Goal: Find specific page/section: Find specific page/section

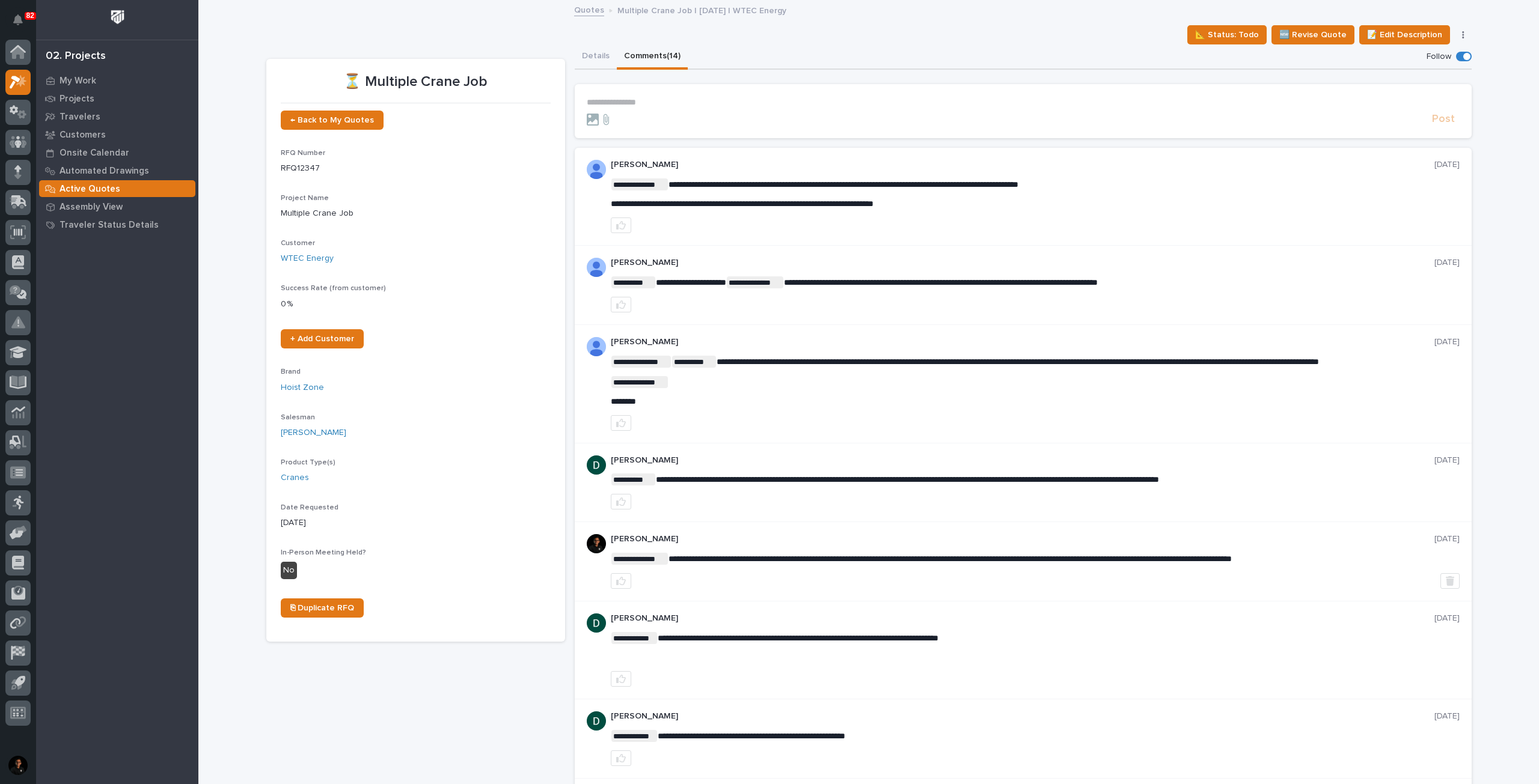
click at [118, 187] on div "Active Quotes" at bounding box center [117, 189] width 156 height 17
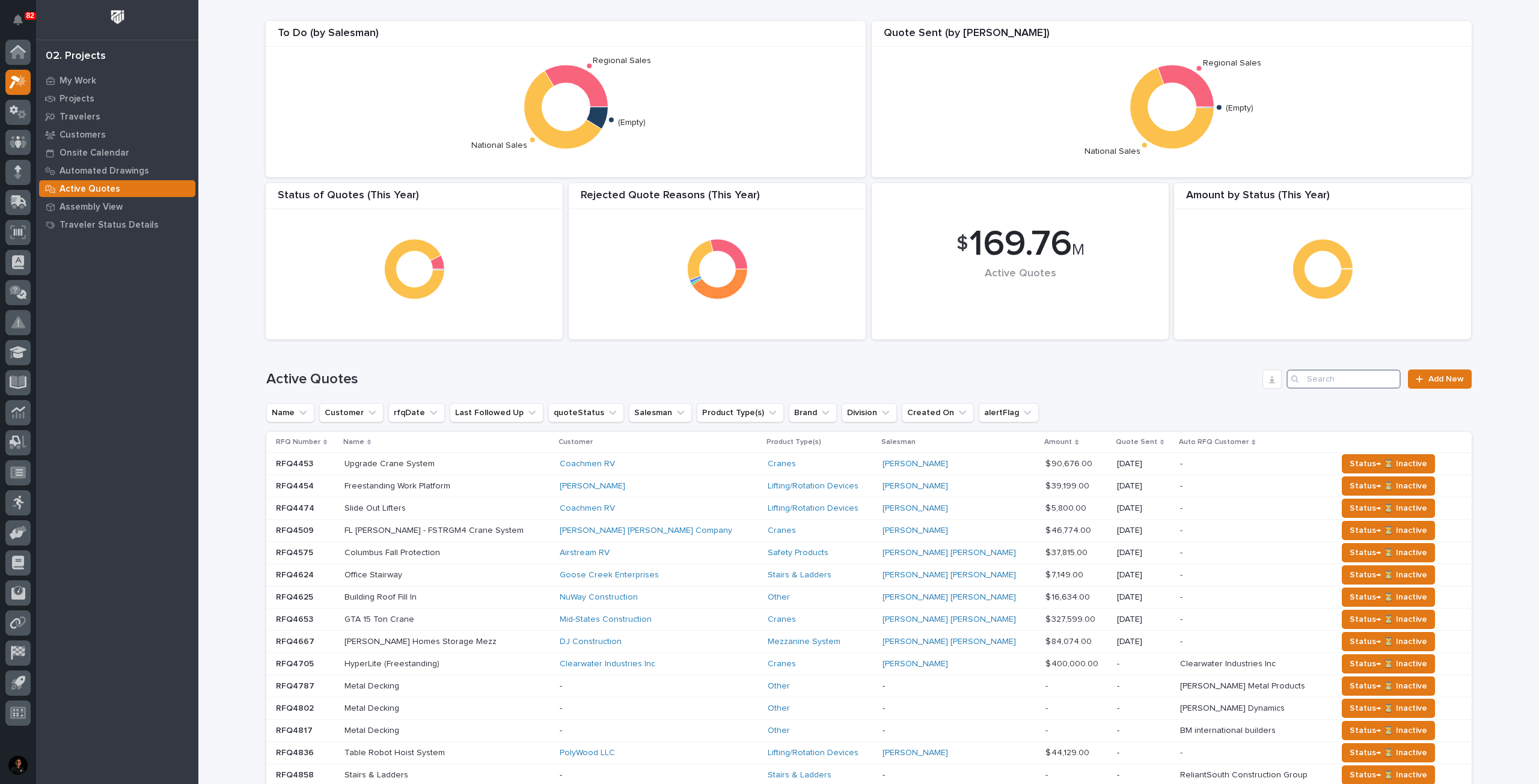
click at [1320, 384] on input "Search" at bounding box center [1343, 379] width 114 height 19
click at [1338, 380] on input "Search" at bounding box center [1343, 379] width 114 height 19
type input "p"
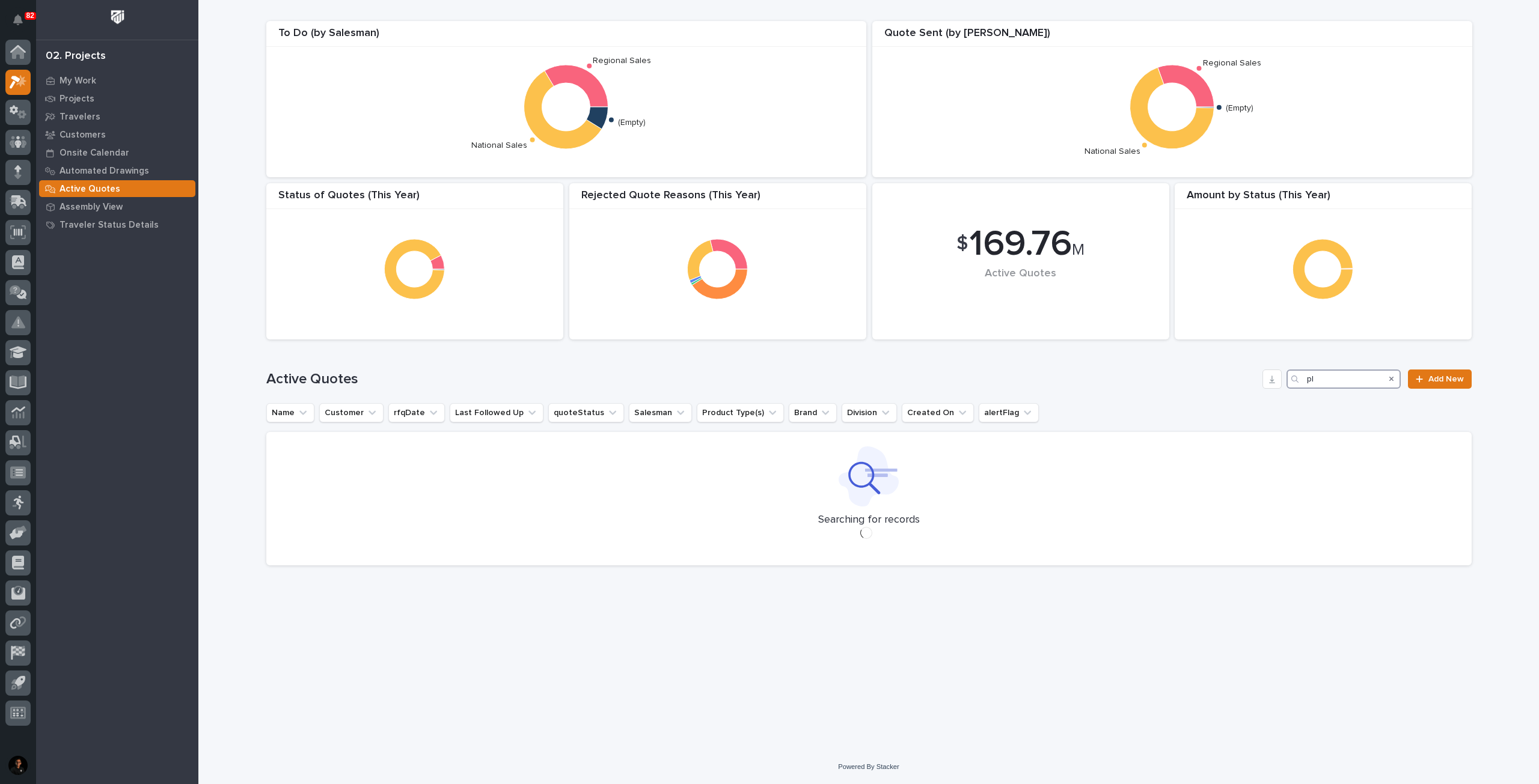
type input "p"
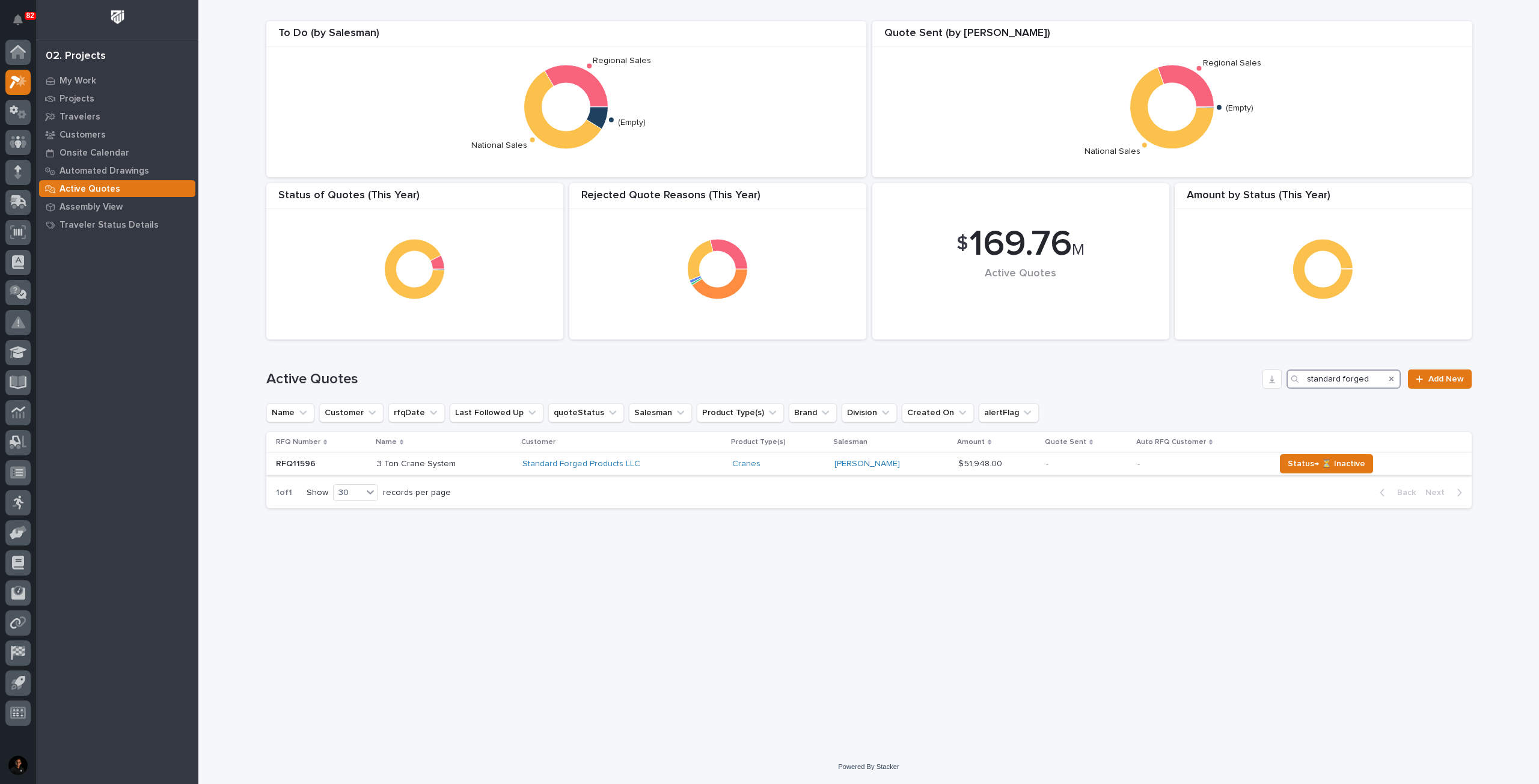
type input "standard forged"
click at [476, 456] on div "3 Ton Crane System 3 Ton Crane System" at bounding box center [445, 464] width 136 height 20
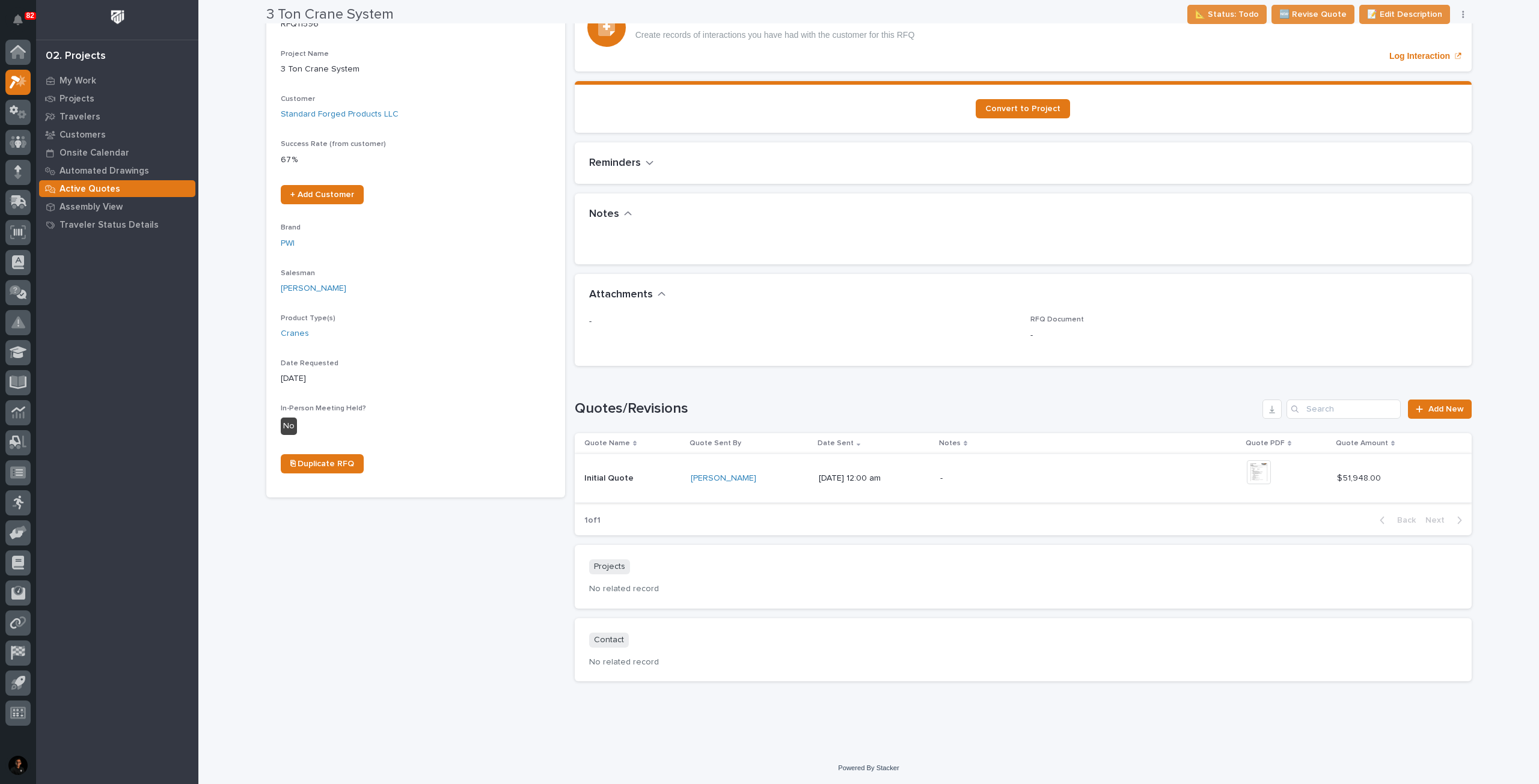
scroll to position [146, 0]
click at [631, 473] on p at bounding box center [633, 478] width 98 height 10
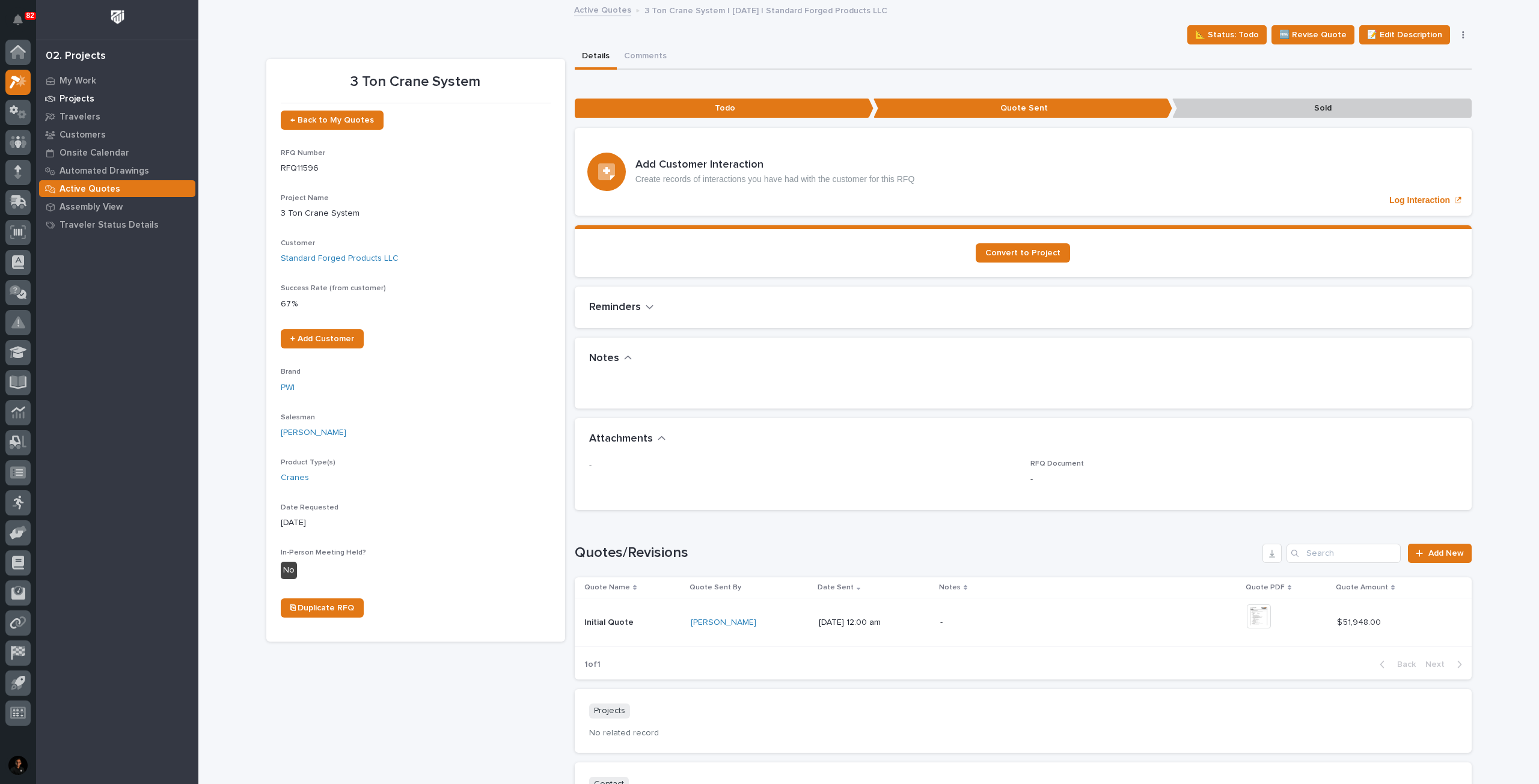
click at [82, 98] on p "Projects" at bounding box center [76, 99] width 35 height 11
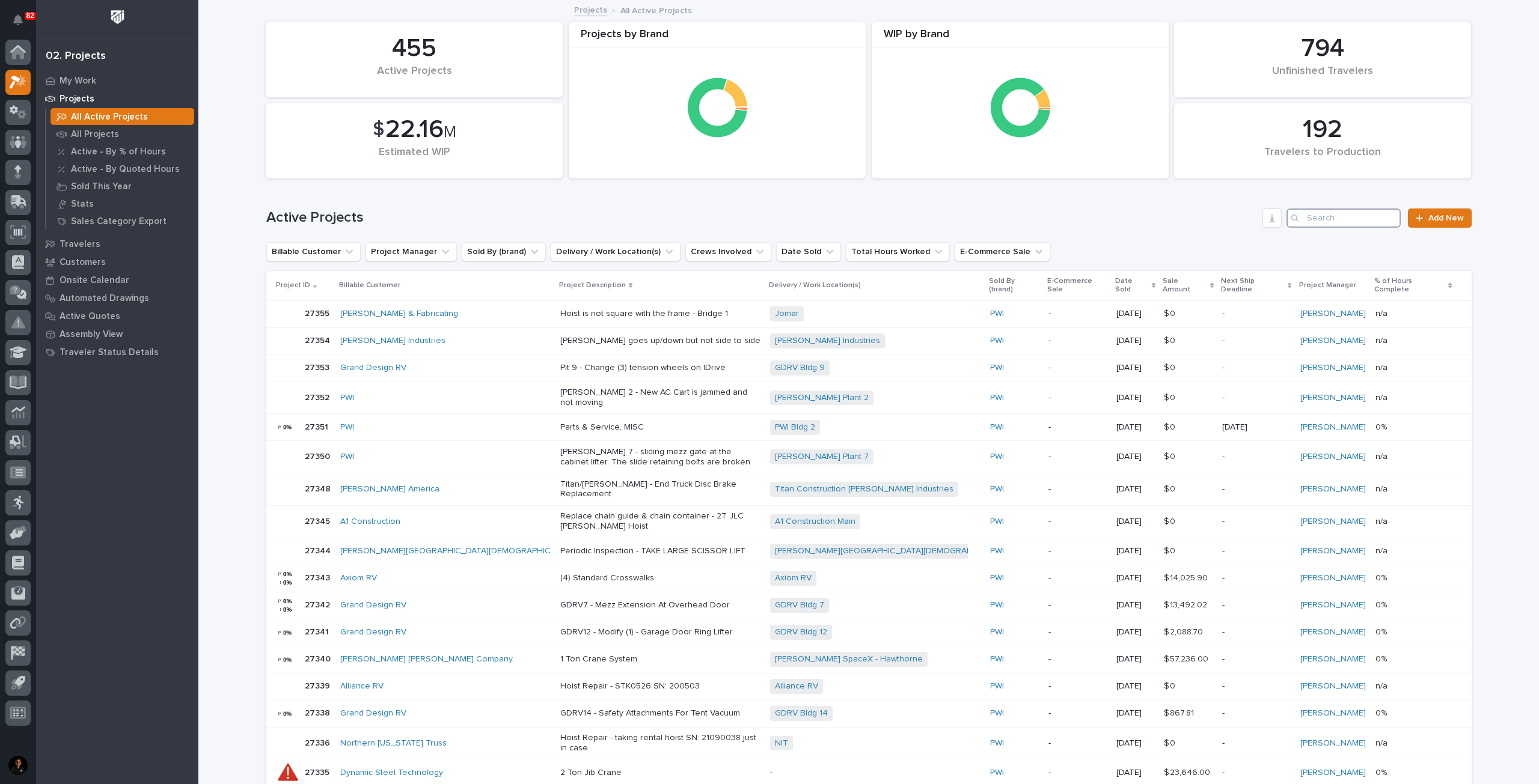
click at [1326, 221] on input "Search" at bounding box center [1343, 218] width 114 height 19
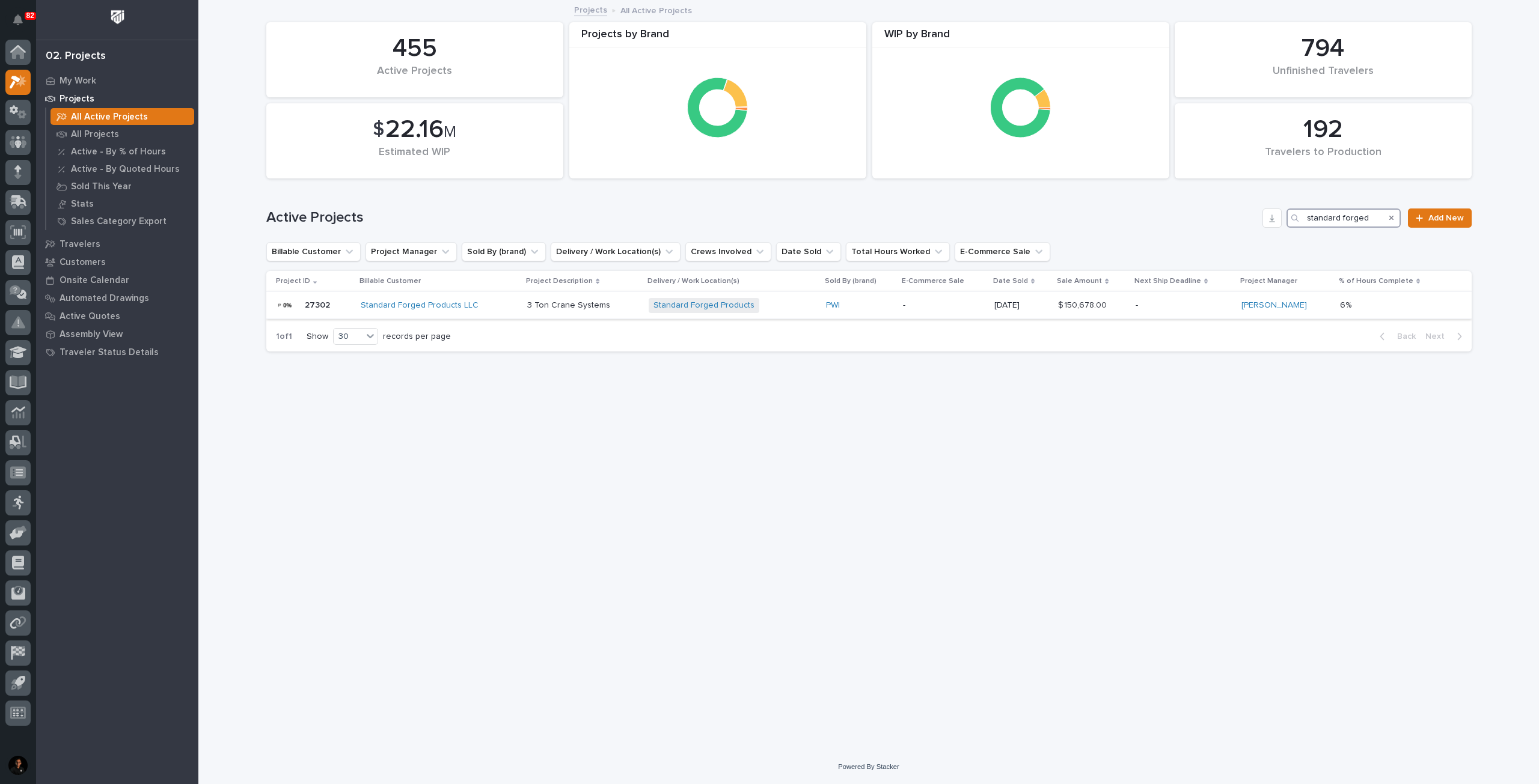
type input "standard forged"
click at [508, 297] on div "Standard Forged Products LLC" at bounding box center [439, 305] width 158 height 20
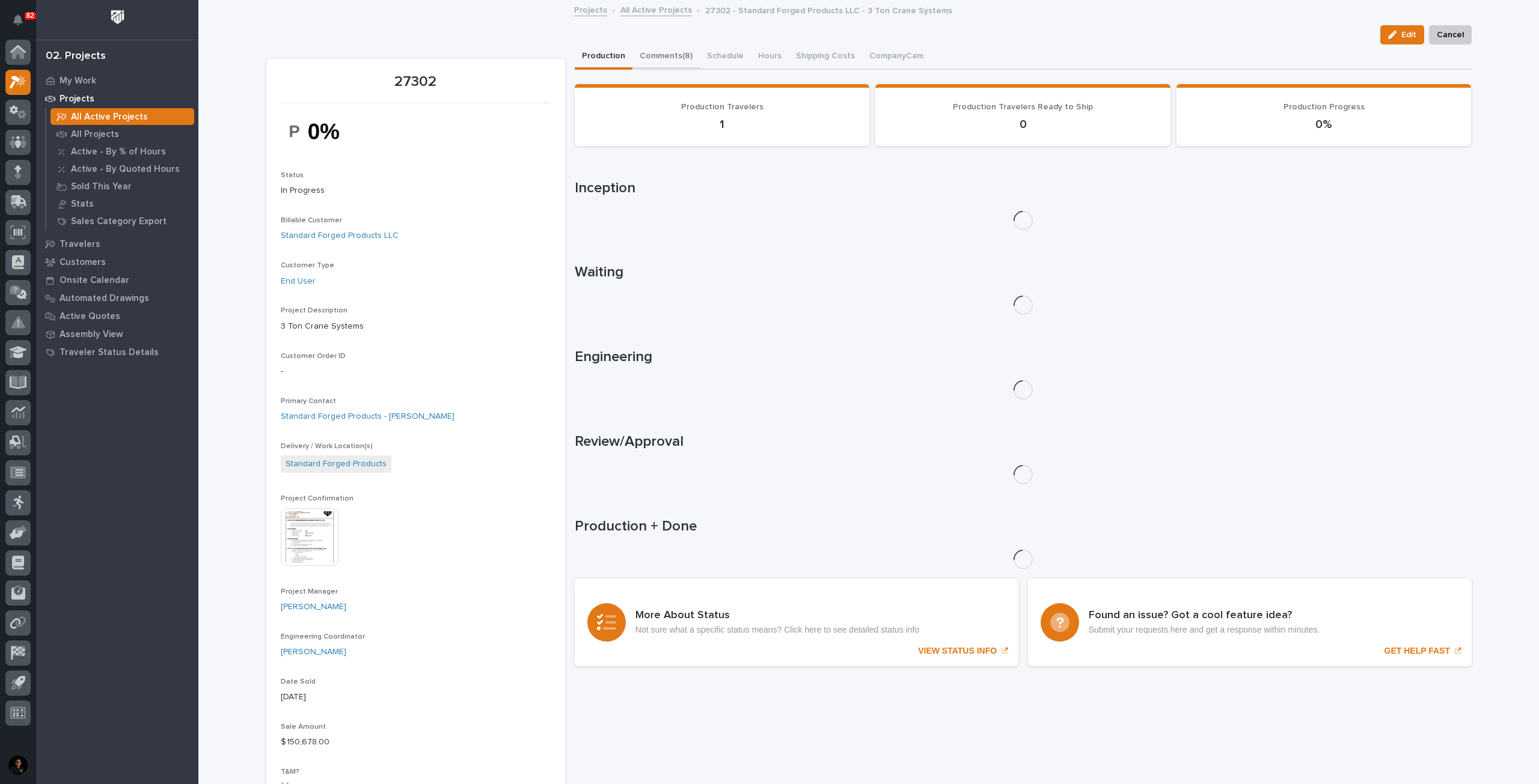
click at [655, 54] on button "Comments (8)" at bounding box center [666, 57] width 67 height 25
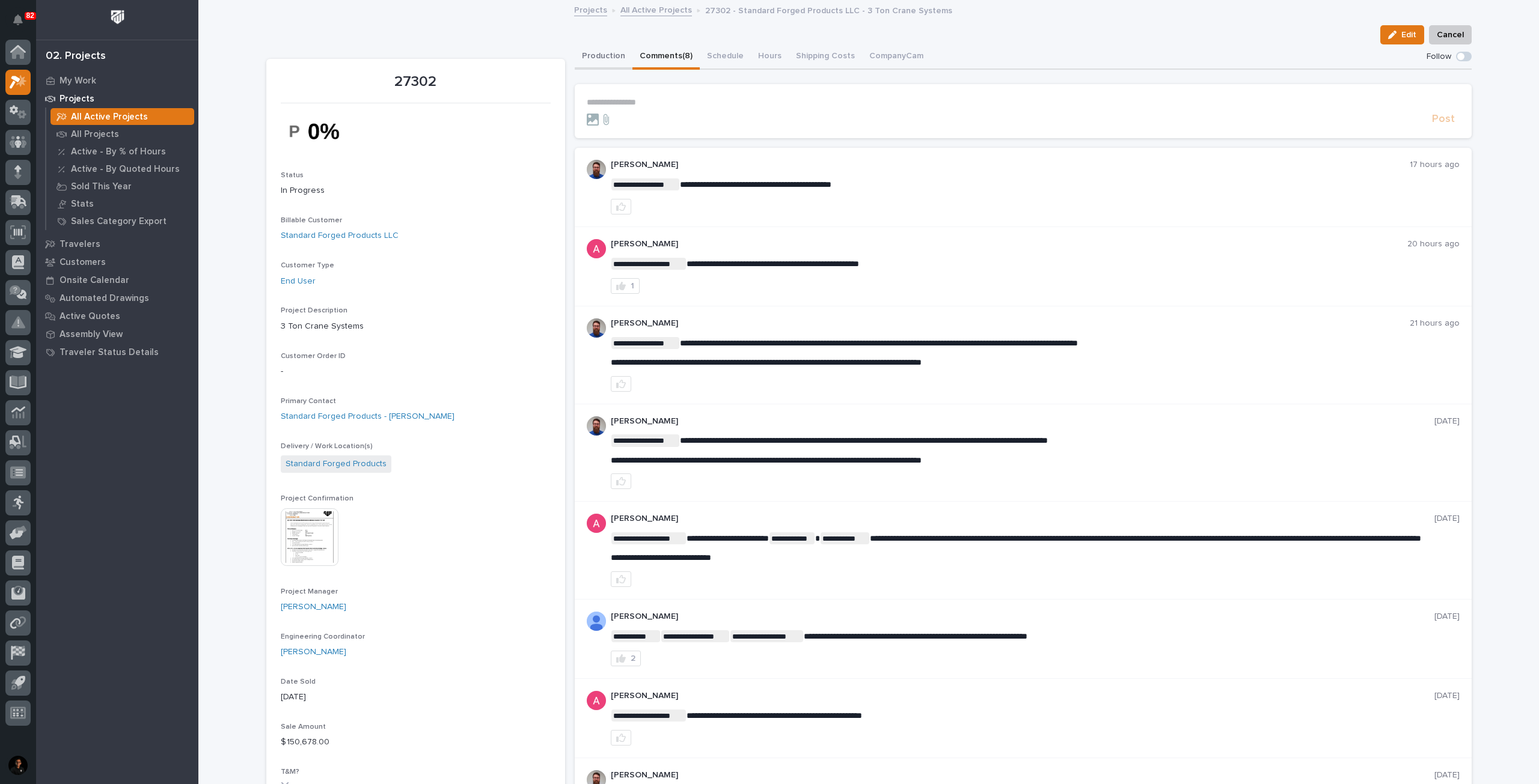
click at [591, 59] on button "Production" at bounding box center [604, 57] width 58 height 25
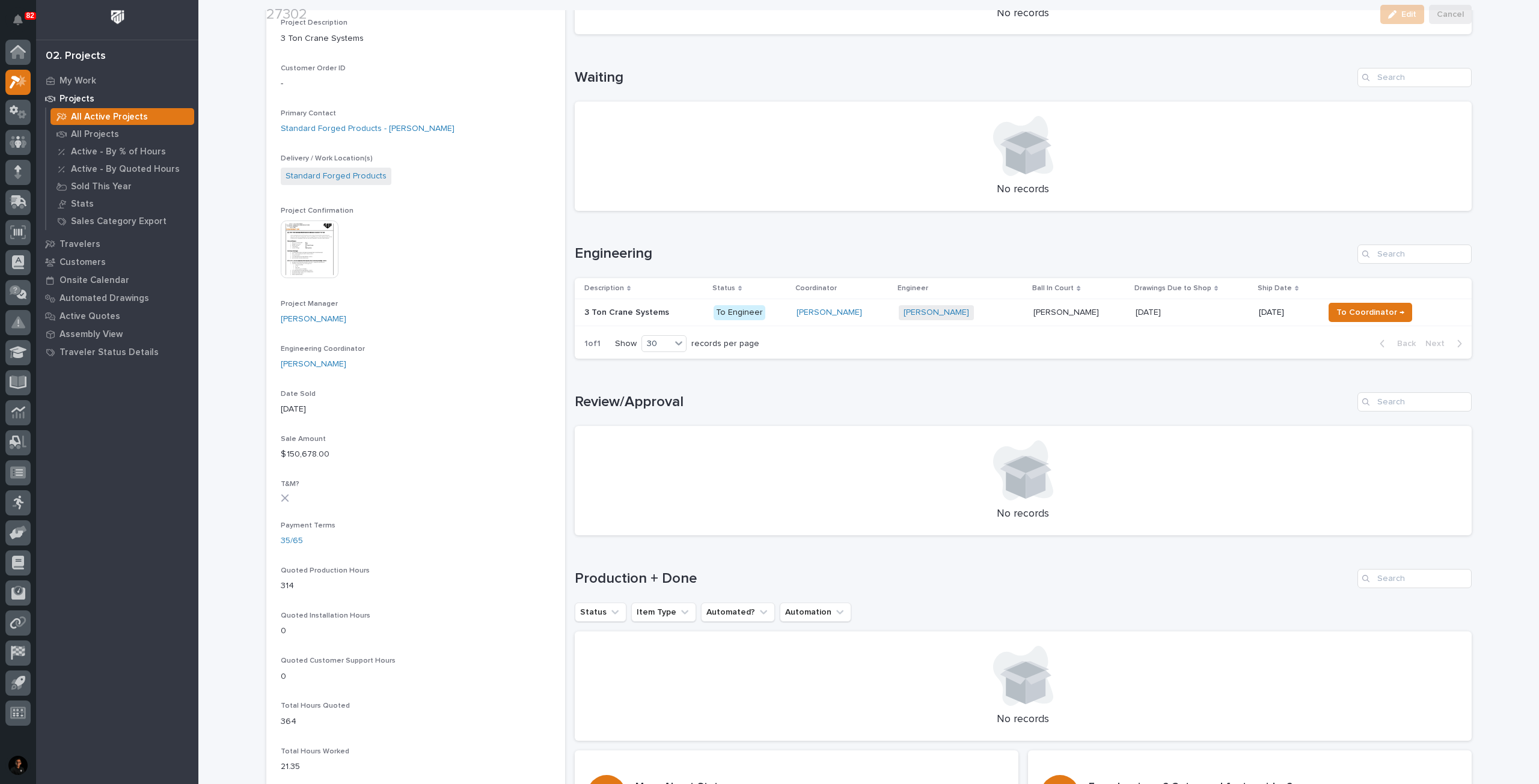
scroll to position [300, 0]
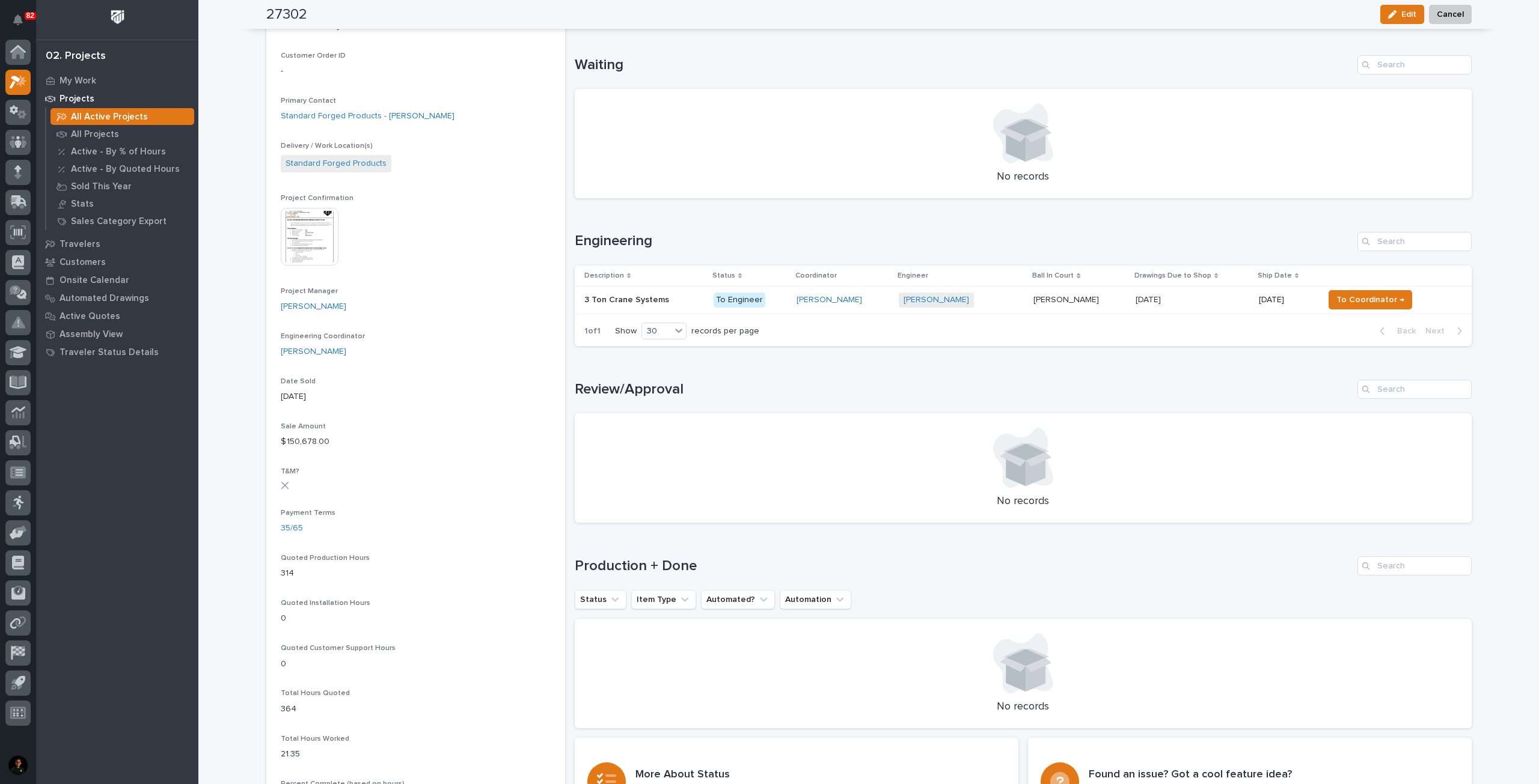
click at [680, 295] on p at bounding box center [644, 300] width 120 height 10
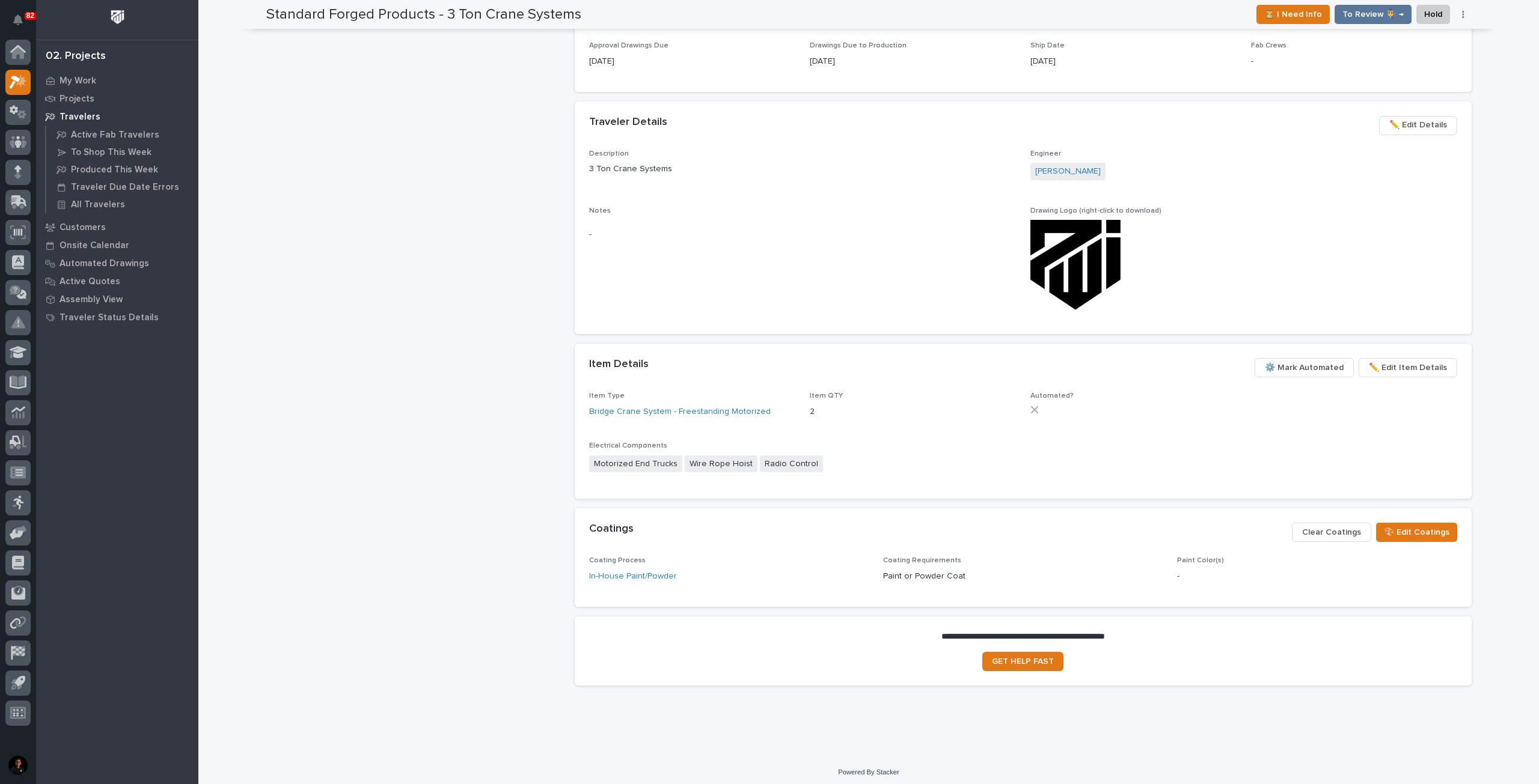
scroll to position [535, 0]
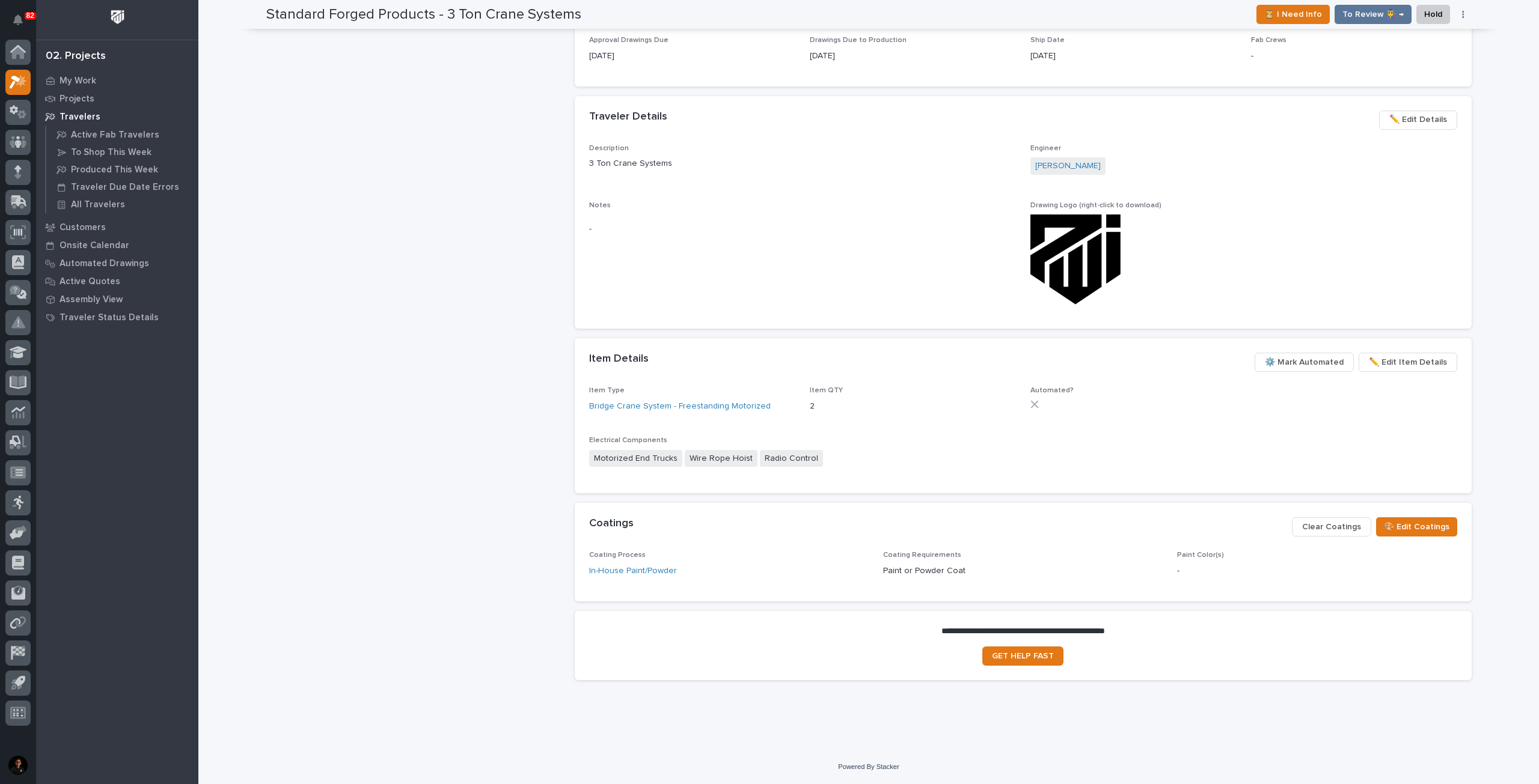
click at [442, 309] on div "Standard Forged Products - 3 Ton Crane Systems Production Project 27302 - Stand…" at bounding box center [416, 107] width 299 height 1166
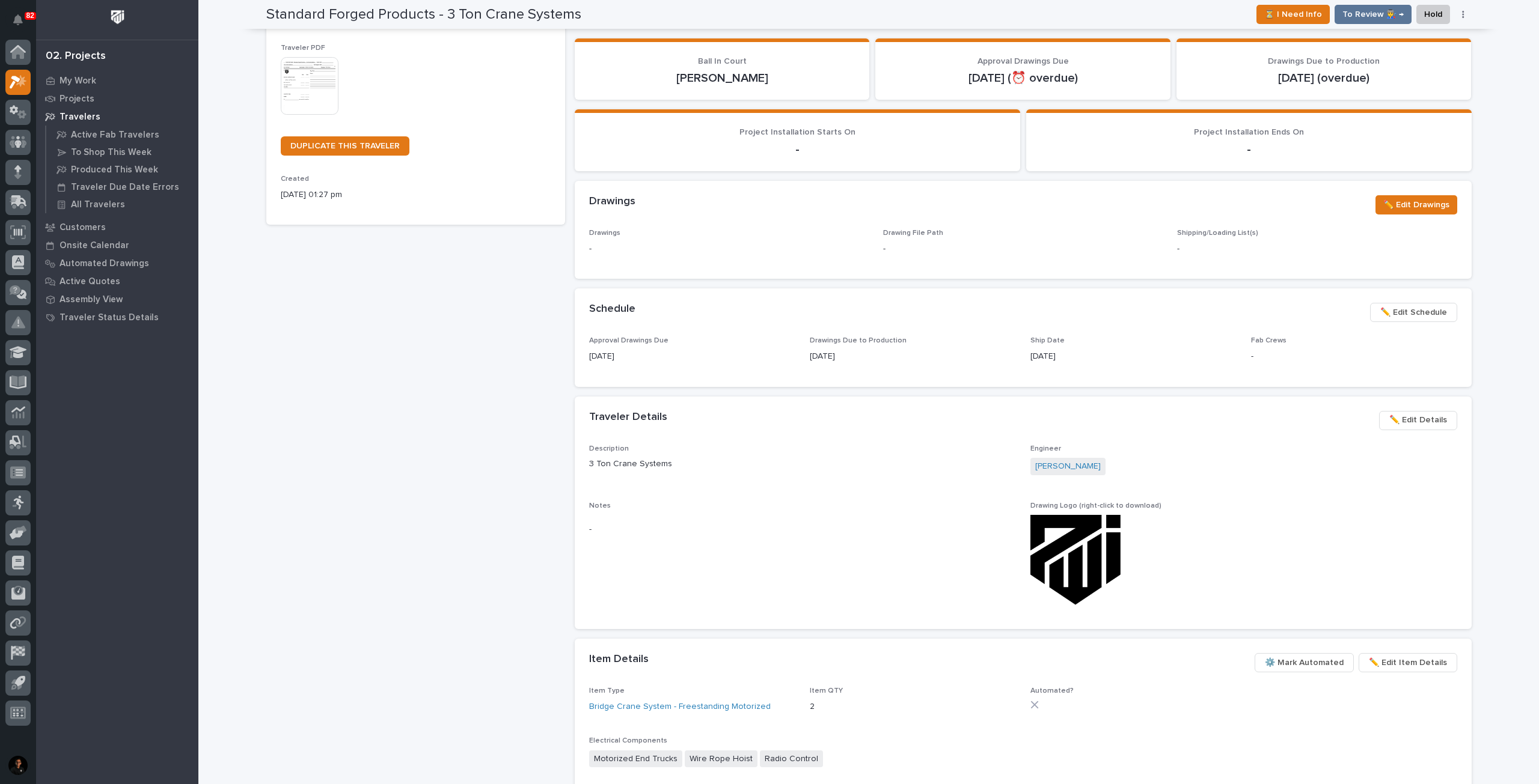
scroll to position [0, 0]
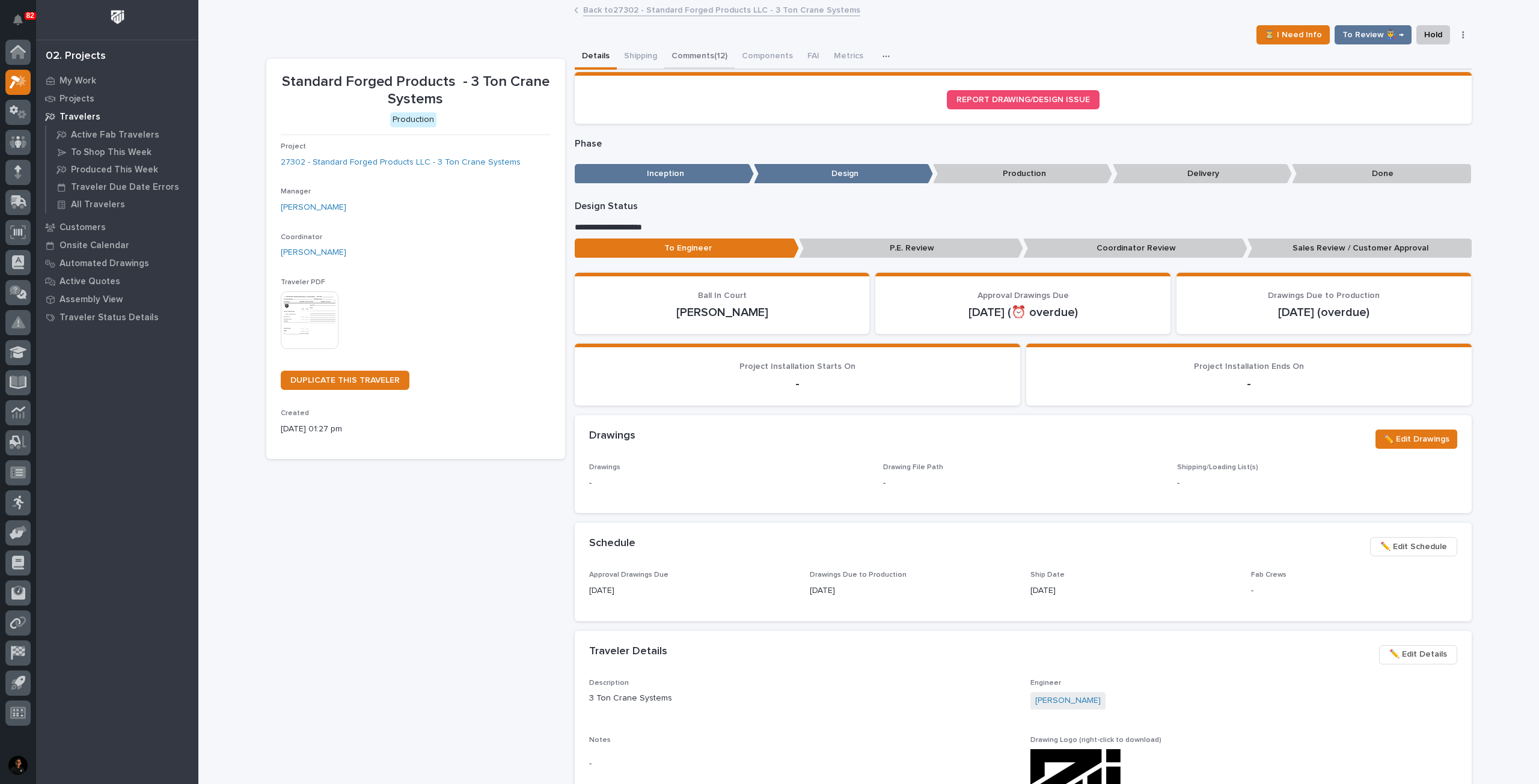
drag, startPoint x: 697, startPoint y: 60, endPoint x: 694, endPoint y: 81, distance: 21.2
click at [697, 59] on button "Comments (12)" at bounding box center [699, 57] width 70 height 25
